Goal: Task Accomplishment & Management: Use online tool/utility

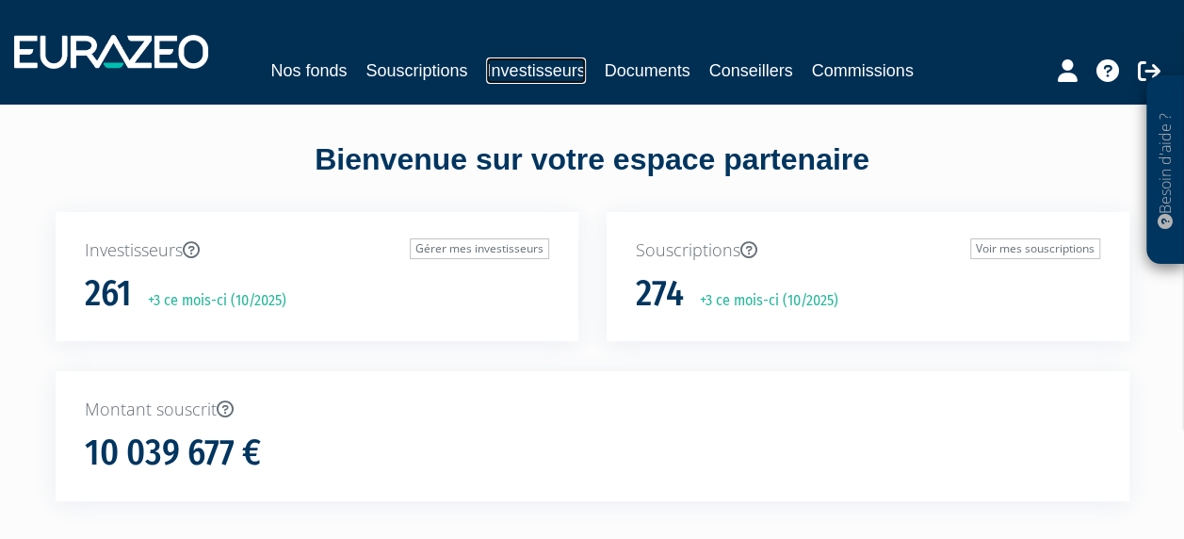
click at [563, 70] on link "Investisseurs" at bounding box center [535, 70] width 99 height 26
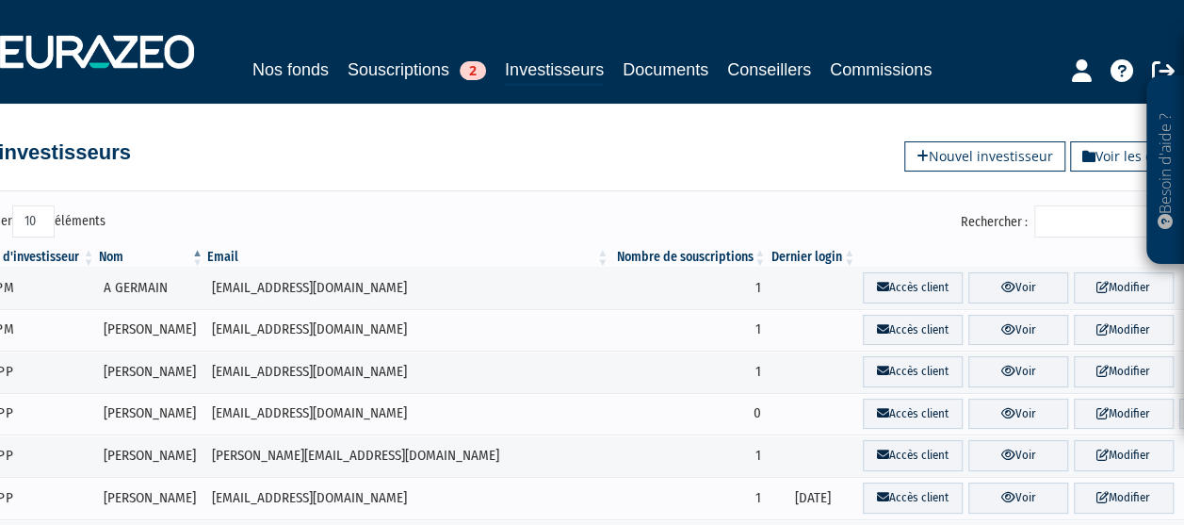
click at [1064, 212] on input "Rechercher :" at bounding box center [1123, 221] width 179 height 32
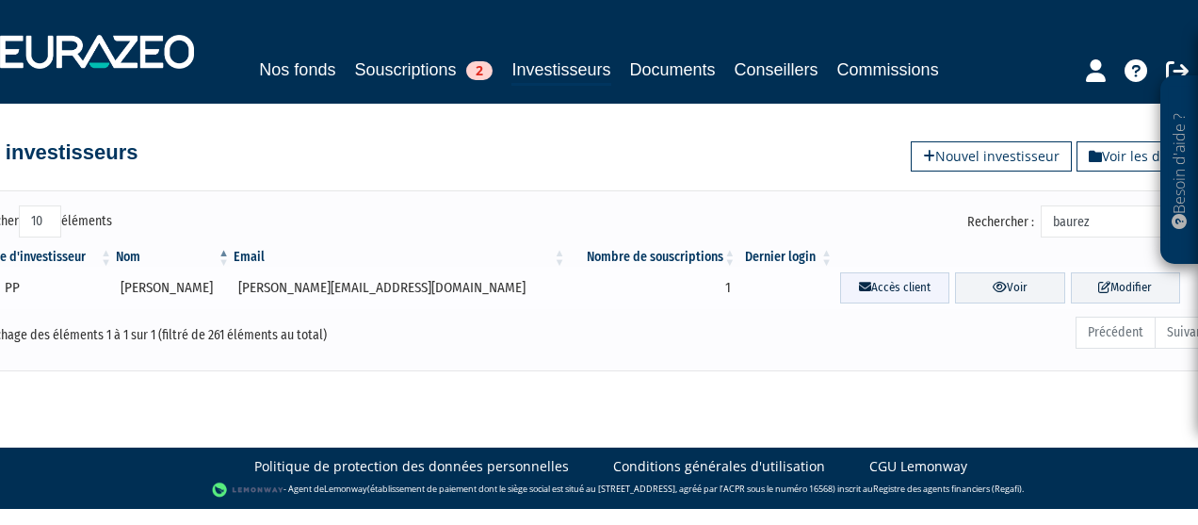
type input "baurez"
click at [864, 294] on link "Accès client" at bounding box center [894, 287] width 109 height 31
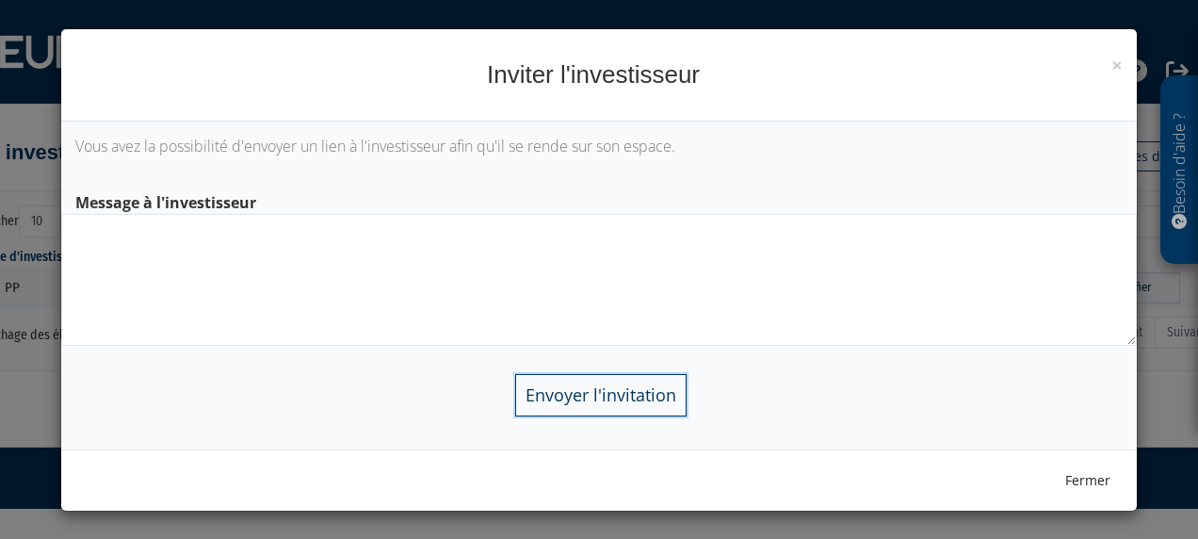
click at [635, 399] on input "Envoyer l'invitation" at bounding box center [600, 395] width 171 height 42
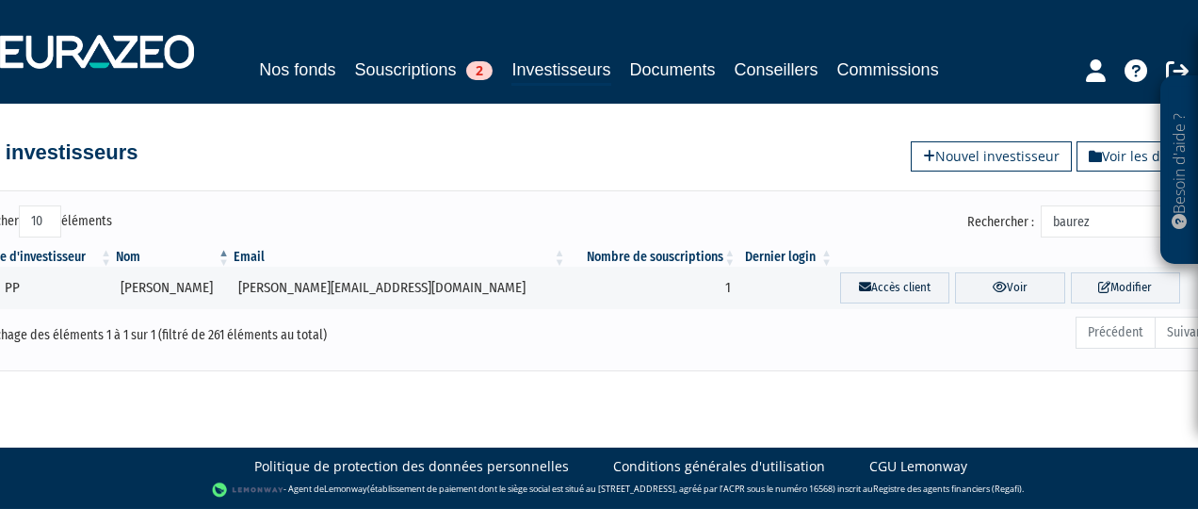
drag, startPoint x: 1132, startPoint y: 226, endPoint x: 989, endPoint y: 225, distance: 143.1
click at [989, 225] on label "Rechercher : baurez" at bounding box center [1093, 221] width 252 height 32
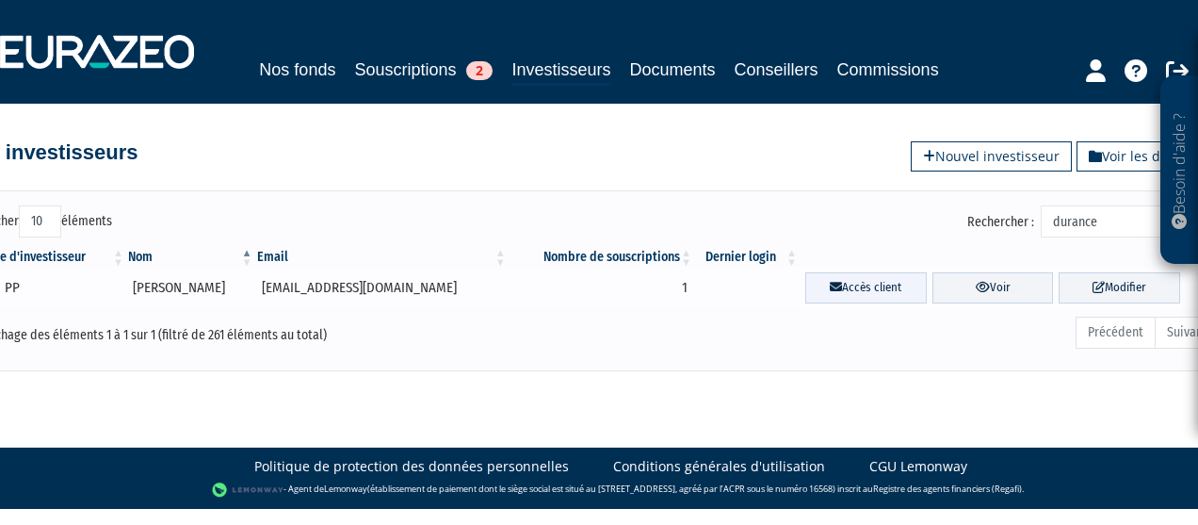
type input "durance"
click at [878, 285] on link "Accès client" at bounding box center [865, 287] width 121 height 31
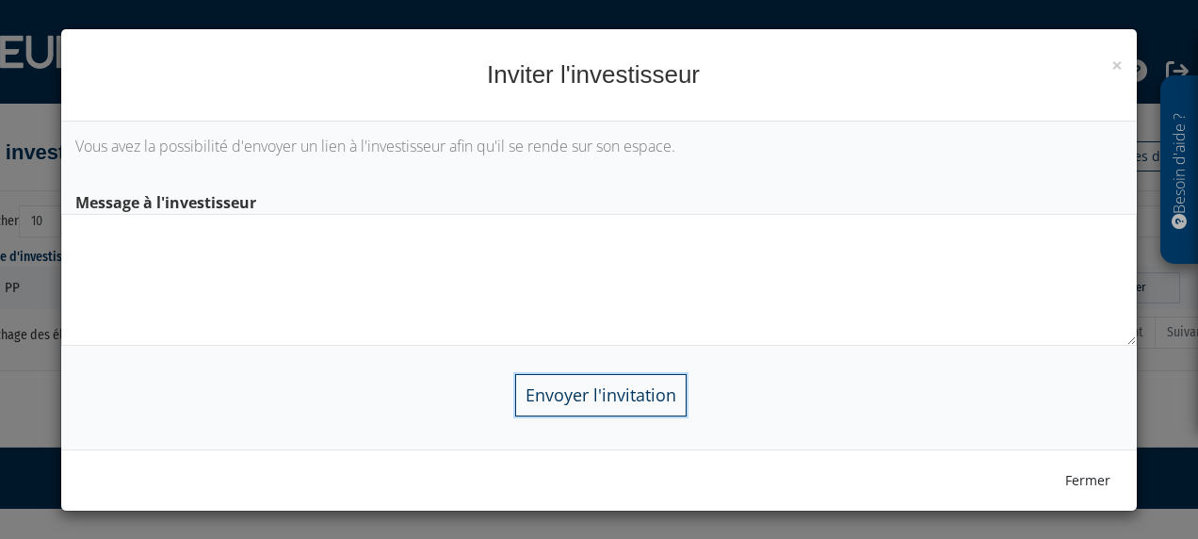
click at [606, 390] on input "Envoyer l'invitation" at bounding box center [600, 395] width 171 height 42
